Goal: Information Seeking & Learning: Learn about a topic

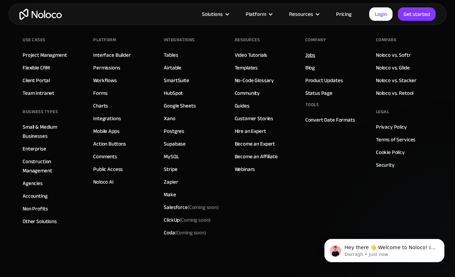
click at [311, 55] on link "Jobs" at bounding box center [310, 54] width 10 height 9
click at [308, 68] on link "Blog" at bounding box center [310, 67] width 10 height 9
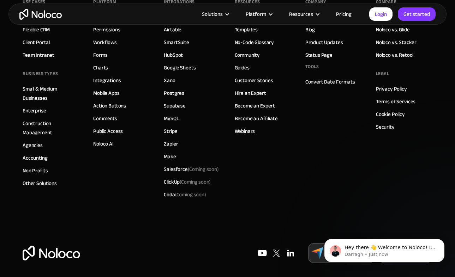
scroll to position [4053, 0]
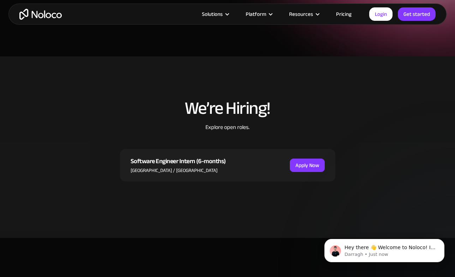
scroll to position [133, 0]
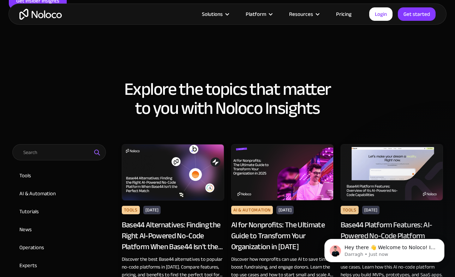
scroll to position [328, 0]
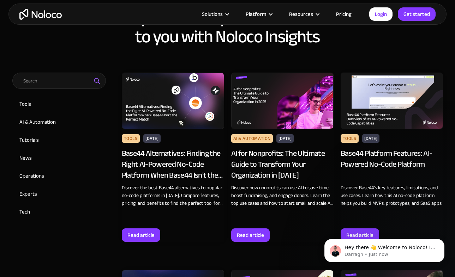
click at [162, 153] on div "Base44 Alternatives: Finding the Right AI-Powered No-Code Platform When Base44 …" at bounding box center [173, 164] width 102 height 32
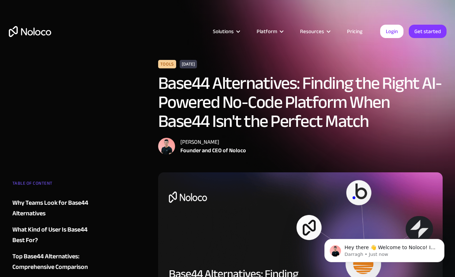
drag, startPoint x: 219, startPoint y: 142, endPoint x: 181, endPoint y: 142, distance: 37.4
click at [181, 142] on div "[PERSON_NAME]" at bounding box center [213, 142] width 66 height 8
click at [44, 32] on img "home" at bounding box center [30, 31] width 42 height 11
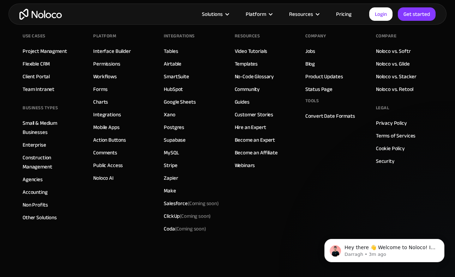
scroll to position [4359, 0]
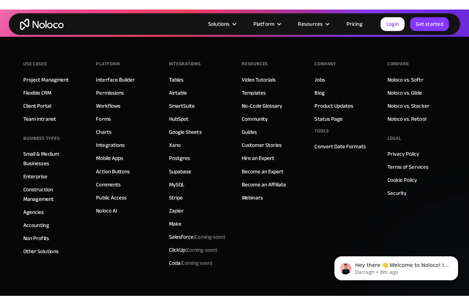
scroll to position [1028, 0]
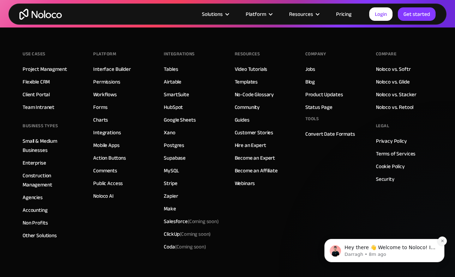
click at [441, 241] on icon "Dismiss notification" at bounding box center [442, 241] width 4 height 4
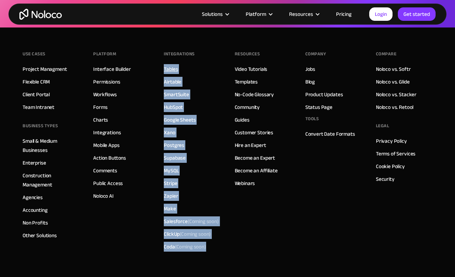
drag, startPoint x: 208, startPoint y: 251, endPoint x: 164, endPoint y: 71, distance: 185.4
click at [164, 71] on div "INTEGRATIONS Tables Airtable SmartSuite HubSpot Google Sheets Xano Postgres Sup…" at bounding box center [192, 151] width 56 height 205
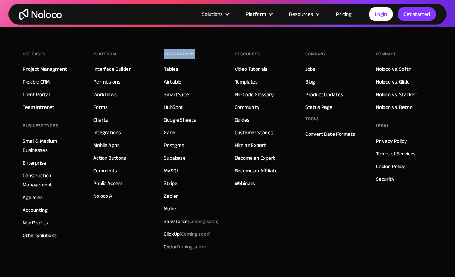
drag, startPoint x: 165, startPoint y: 53, endPoint x: 196, endPoint y: 52, distance: 31.1
click at [196, 52] on div "INTEGRATIONS Tables Airtable SmartSuite HubSpot Google Sheets Xano Postgres Sup…" at bounding box center [192, 151] width 56 height 205
click at [155, 208] on div "Use Cases Project Managment Flexible CRM Client Portal Team Intranet BUSINESS T…" at bounding box center [227, 162] width 409 height 268
drag, startPoint x: 192, startPoint y: 158, endPoint x: 162, endPoint y: 158, distance: 30.0
click at [162, 158] on div "Use Cases Project Managment Flexible CRM Client Portal Team Intranet BUSINESS T…" at bounding box center [227, 162] width 409 height 268
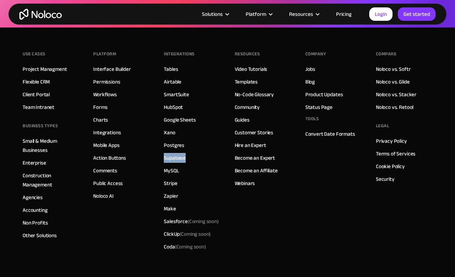
copy link "Supabase"
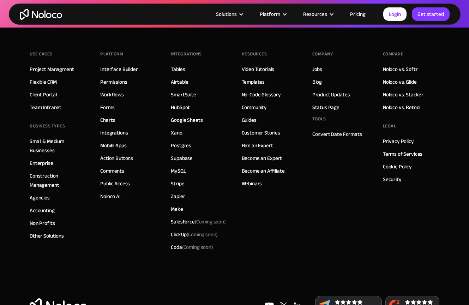
click at [167, 276] on div "Use Cases Project Managment Flexible CRM Client Portal Team Intranet BUSINESS T…" at bounding box center [234, 162] width 409 height 268
drag, startPoint x: 97, startPoint y: 104, endPoint x: 136, endPoint y: 152, distance: 62.1
click at [136, 152] on div "Use Cases Project Managment Flexible CRM Client Portal Team Intranet BUSINESS T…" at bounding box center [234, 162] width 409 height 268
click at [100, 276] on div "Use Cases Project Managment Flexible CRM Client Portal Team Intranet BUSINESS T…" at bounding box center [234, 162] width 409 height 268
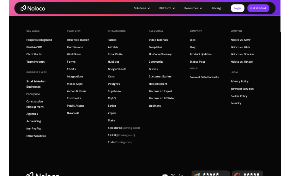
scroll to position [975, 0]
